Goal: Check status: Check status

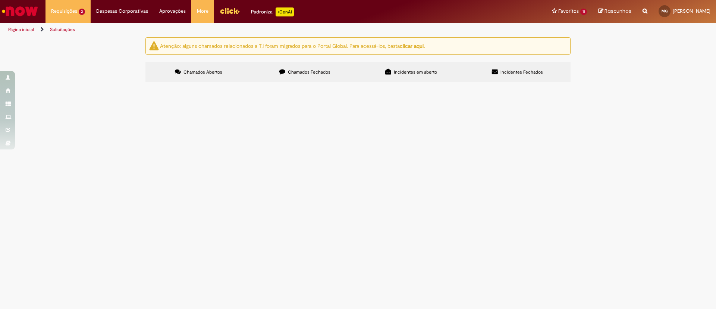
click at [73, 84] on div "Atenção: alguns chamados relacionados a T.I foram migrados para o Portal Global…" at bounding box center [358, 60] width 716 height 47
click at [0, 0] on span "OK para seguir com EC" at bounding box center [0, 0] width 0 height 0
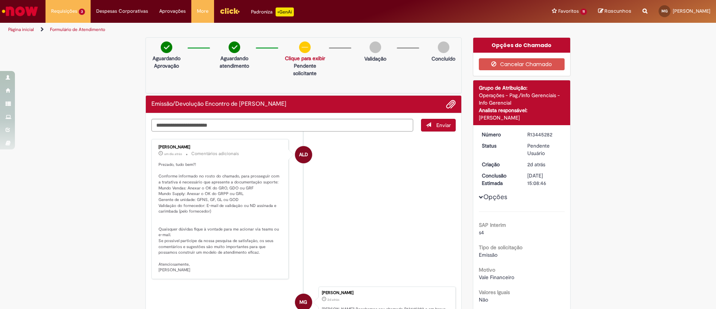
drag, startPoint x: 190, startPoint y: 190, endPoint x: 245, endPoint y: 188, distance: 55.2
click at [245, 188] on p "Prezado, tudo bem?! Conforme informado no rosto do chamado, para prosseguir com…" at bounding box center [221, 217] width 124 height 111
click at [350, 225] on li "ALD [PERSON_NAME] um dia atrás um dia atrás Comentários adicionais Prezado, tud…" at bounding box center [303, 209] width 304 height 140
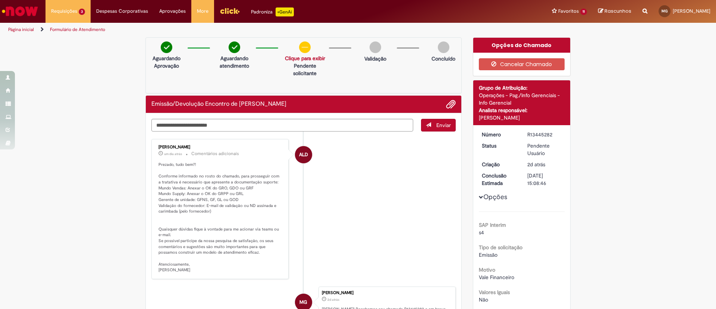
click at [350, 225] on li "ALD [PERSON_NAME] um dia atrás um dia atrás Comentários adicionais Prezado, tud…" at bounding box center [303, 209] width 304 height 140
click at [205, 198] on p "Prezado, tudo bem?! Conforme informado no rosto do chamado, para prosseguir com…" at bounding box center [221, 217] width 124 height 111
click at [200, 188] on p "Prezado, tudo bem?! Conforme informado no rosto do chamado, para prosseguir com…" at bounding box center [221, 217] width 124 height 111
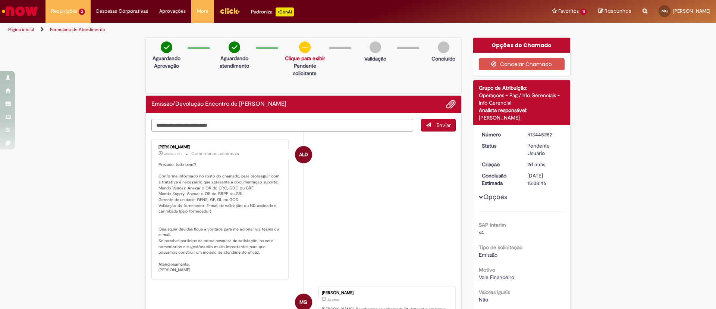
click at [217, 188] on p "Prezado, tudo bem?! Conforme informado no rosto do chamado, para prosseguir com…" at bounding box center [221, 217] width 124 height 111
click at [179, 207] on p "Prezado, tudo bem?! Conforme informado no rosto do chamado, para prosseguir com…" at bounding box center [221, 217] width 124 height 111
click at [197, 199] on p "Prezado, tudo bem?! Conforme informado no rosto do chamado, para prosseguir com…" at bounding box center [221, 217] width 124 height 111
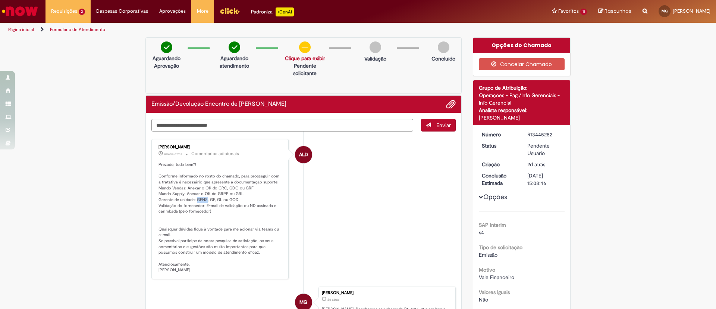
click at [197, 199] on p "Prezado, tudo bem?! Conforme informado no rosto do chamado, para prosseguir com…" at bounding box center [221, 217] width 124 height 111
click at [240, 221] on p "Prezado, tudo bem?! Conforme informado no rosto do chamado, para prosseguir com…" at bounding box center [221, 217] width 124 height 111
click at [367, 232] on li "ALD [PERSON_NAME] um dia atrás um dia atrás Comentários adicionais Prezado, tud…" at bounding box center [303, 209] width 304 height 140
click at [205, 201] on p "Prezado, tudo bem?! Conforme informado no rosto do chamado, para prosseguir com…" at bounding box center [221, 217] width 124 height 111
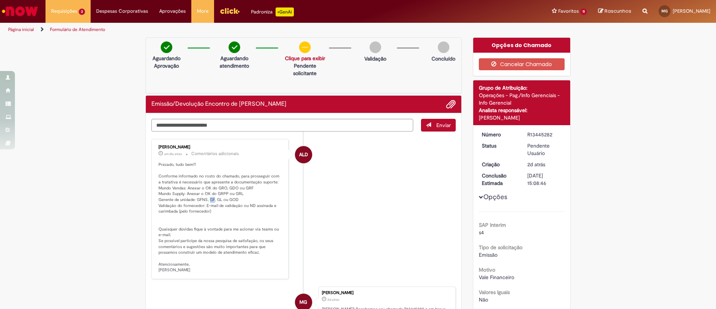
click at [205, 201] on p "Prezado, tudo bem?! Conforme informado no rosto do chamado, para prosseguir com…" at bounding box center [221, 217] width 124 height 111
click at [198, 197] on p "Prezado, tudo bem?! Conforme informado no rosto do chamado, para prosseguir com…" at bounding box center [221, 217] width 124 height 111
click at [337, 169] on li "ALD [PERSON_NAME] um dia atrás um dia atrás Comentários adicionais Prezado, tud…" at bounding box center [303, 209] width 304 height 140
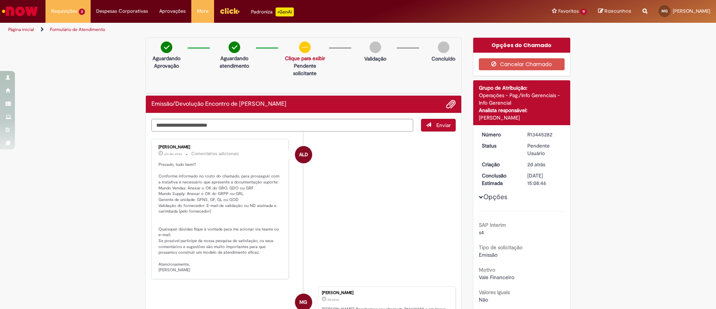
click at [200, 197] on p "Prezado, tudo bem?! Conforme informado no rosto do chamado, para prosseguir com…" at bounding box center [221, 217] width 124 height 111
click at [339, 185] on li "ALD [PERSON_NAME] um dia atrás um dia atrás Comentários adicionais Prezado, tud…" at bounding box center [303, 209] width 304 height 140
click at [232, 198] on p "Prezado, tudo bem?! Conforme informado no rosto do chamado, para prosseguir com…" at bounding box center [221, 217] width 124 height 111
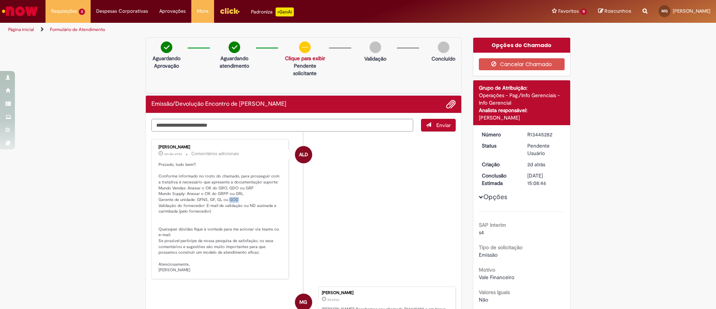
click at [232, 198] on p "Prezado, tudo bem?! Conforme informado no rosto do chamado, para prosseguir com…" at bounding box center [221, 217] width 124 height 111
click at [207, 198] on p "Prezado, tudo bem?! Conforme informado no rosto do chamado, para prosseguir com…" at bounding box center [221, 217] width 124 height 111
click at [245, 204] on p "Prezado, tudo bem?! Conforme informado no rosto do chamado, para prosseguir com…" at bounding box center [221, 217] width 124 height 111
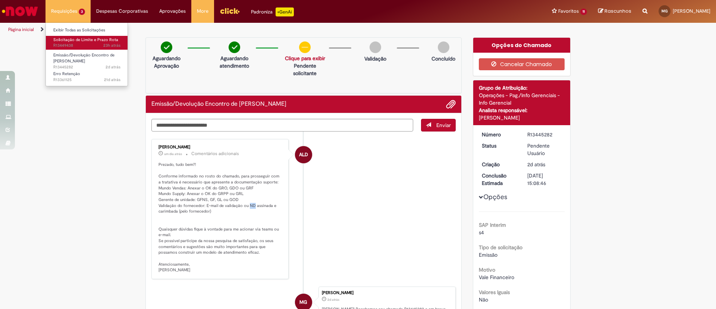
click at [90, 43] on span "23h atrás 23 horas atrás R13449438" at bounding box center [86, 46] width 67 height 6
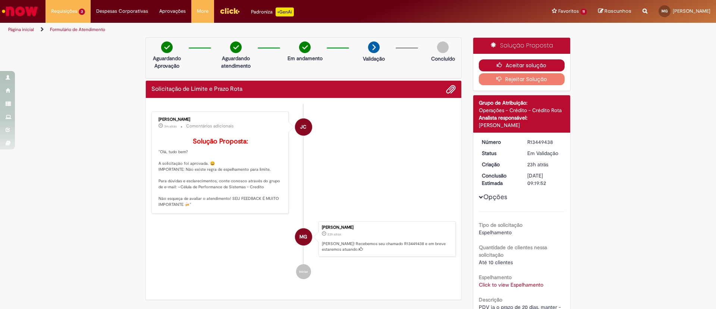
click at [512, 62] on button "Aceitar solução" at bounding box center [522, 65] width 86 height 12
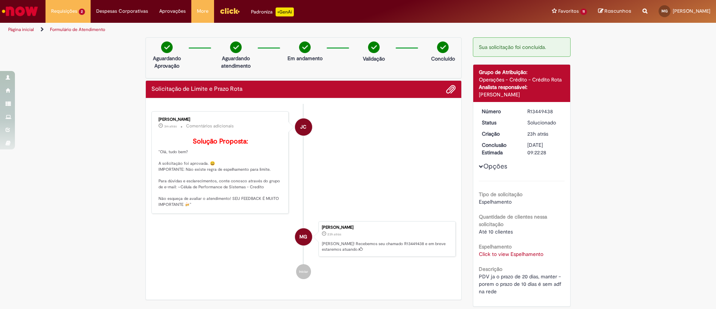
click at [77, 29] on link "Formulário de Atendimento" at bounding box center [77, 29] width 55 height 6
click at [77, 26] on link "Exibir Todas as Solicitações" at bounding box center [87, 30] width 82 height 8
